Goal: Navigation & Orientation: Find specific page/section

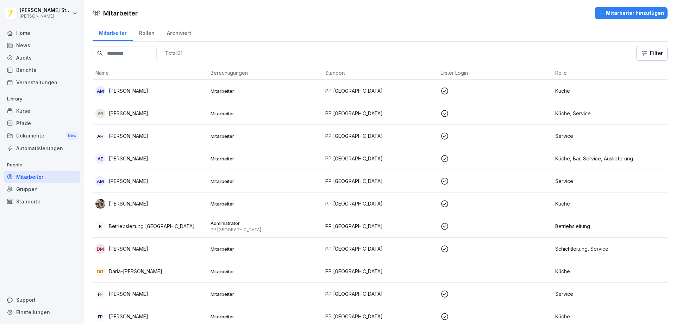
click at [33, 36] on div "Home" at bounding box center [42, 33] width 77 height 12
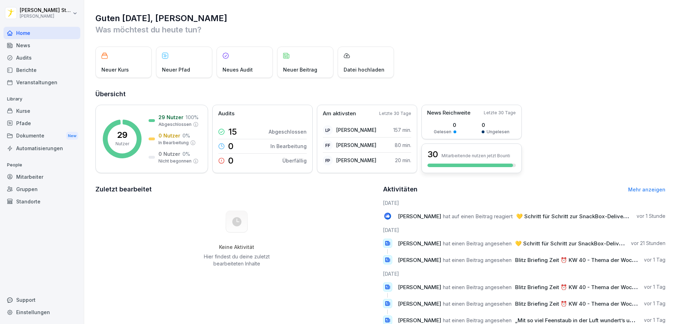
click at [483, 165] on div at bounding box center [470, 165] width 86 height 4
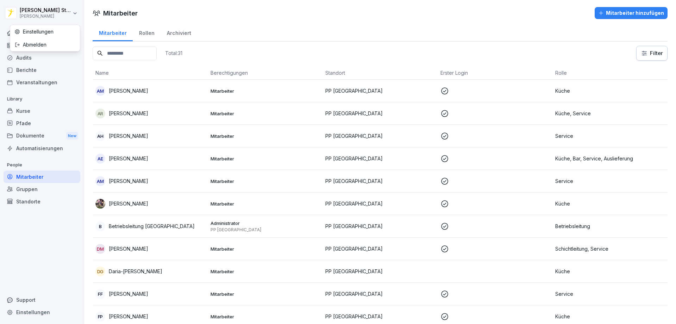
click at [33, 14] on html "[PERSON_NAME] [PERSON_NAME] Home News Audits Berichte Veranstaltungen Library K…" at bounding box center [338, 162] width 676 height 324
click at [66, 80] on html "[PERSON_NAME] [PERSON_NAME] Home News Audits Berichte Veranstaltungen Library K…" at bounding box center [338, 162] width 676 height 324
click at [31, 35] on div "Home" at bounding box center [42, 33] width 77 height 12
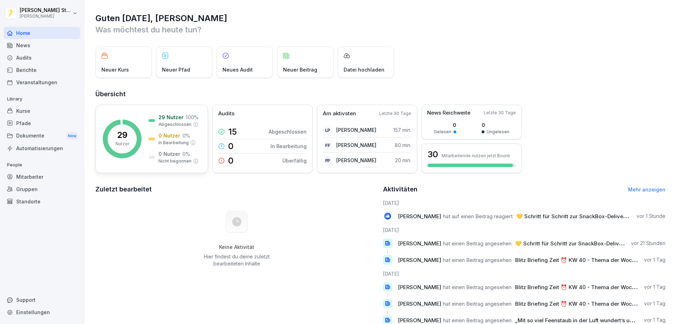
click at [131, 131] on rect at bounding box center [122, 138] width 39 height 39
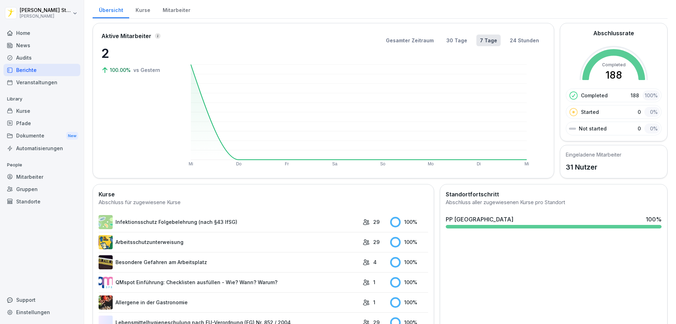
scroll to position [70, 0]
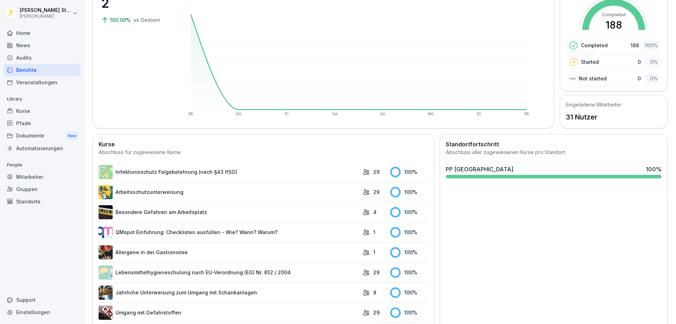
click at [514, 178] on div at bounding box center [554, 177] width 216 height 4
